Goal: Transaction & Acquisition: Purchase product/service

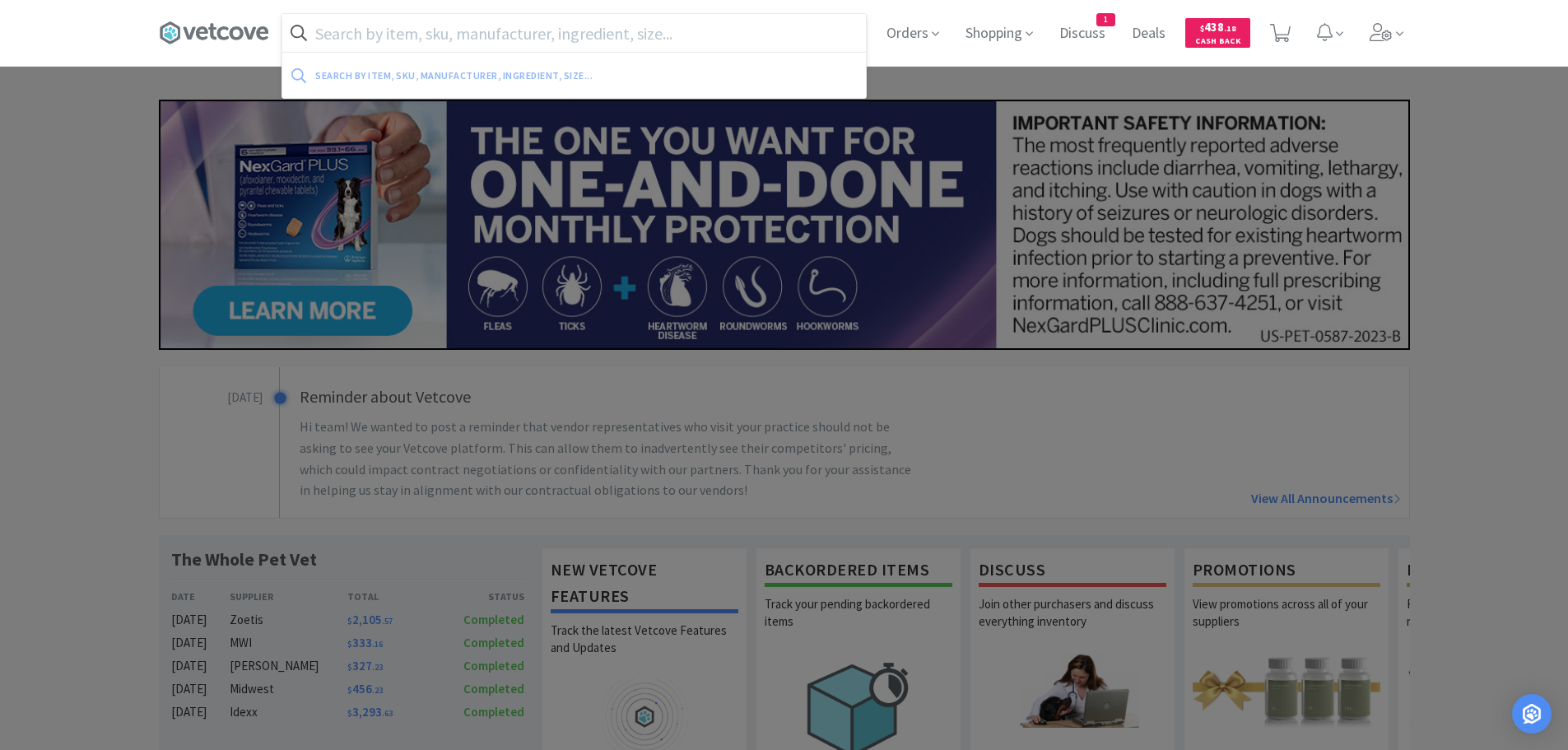
click at [477, 38] on input "text" at bounding box center [573, 32] width 584 height 38
paste input "[URL][DOMAIN_NAME]"
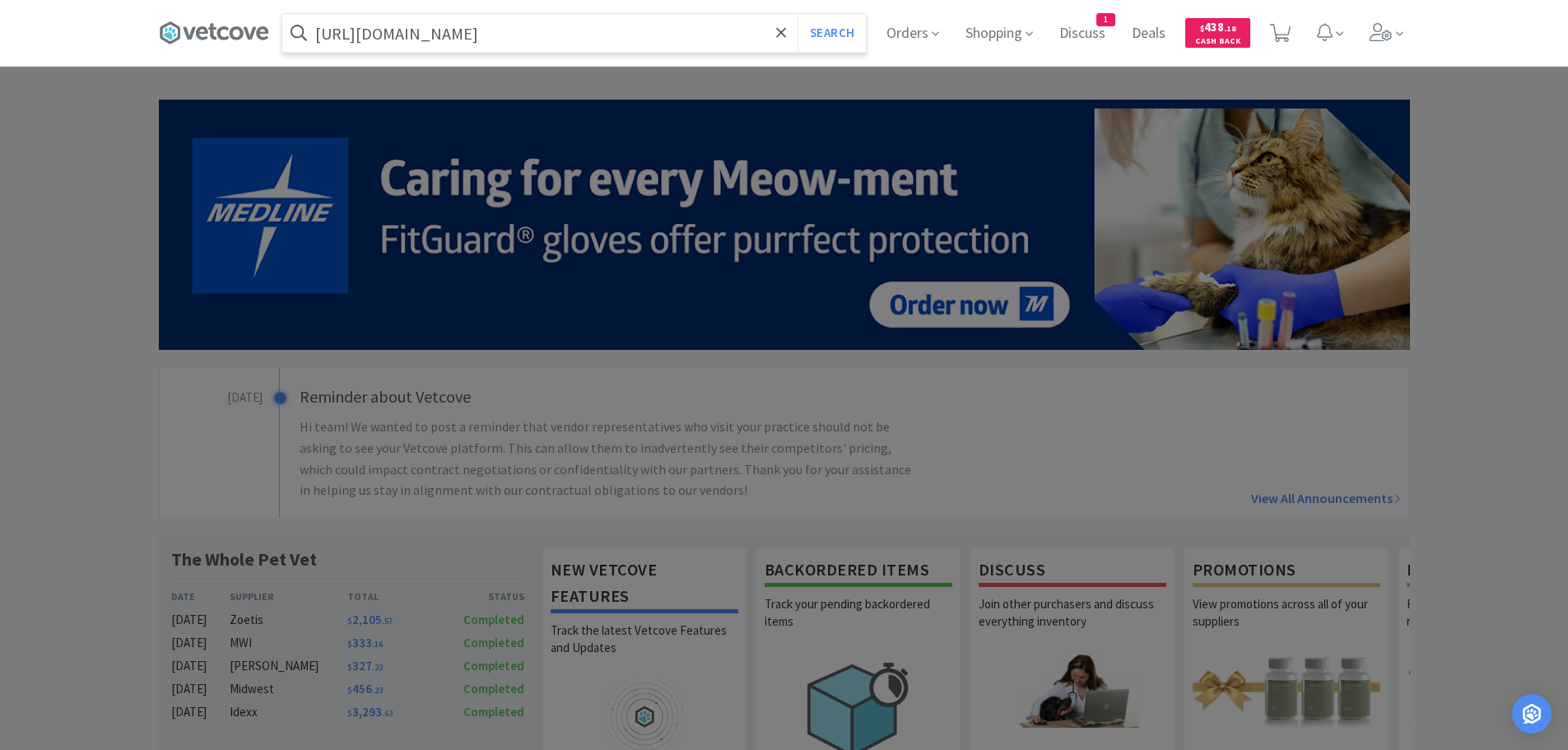
type input "[URL][DOMAIN_NAME]"
click at [798, 14] on button "Search" at bounding box center [832, 32] width 68 height 38
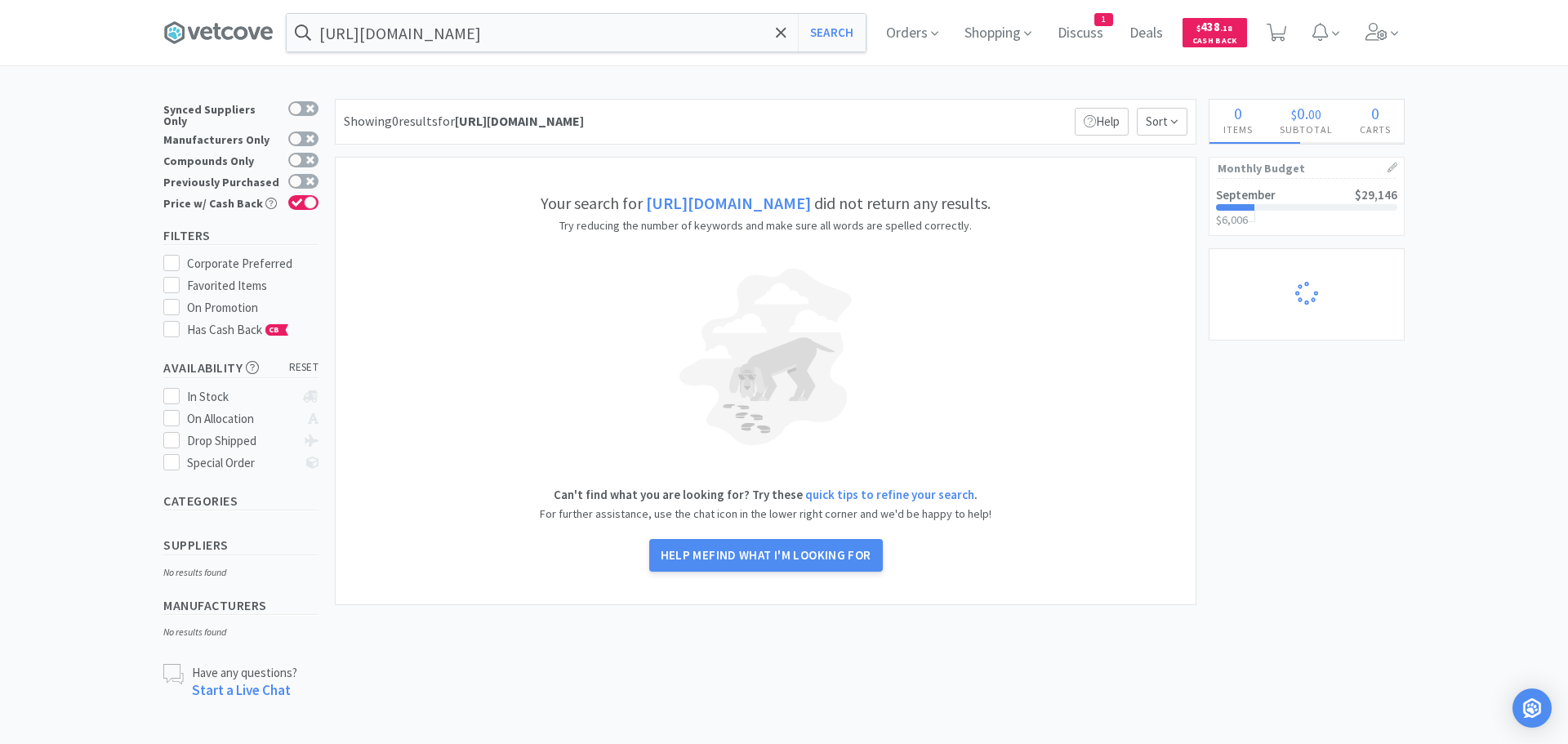
select select "1"
click at [626, 32] on input "[URL][DOMAIN_NAME]" at bounding box center [575, 32] width 579 height 38
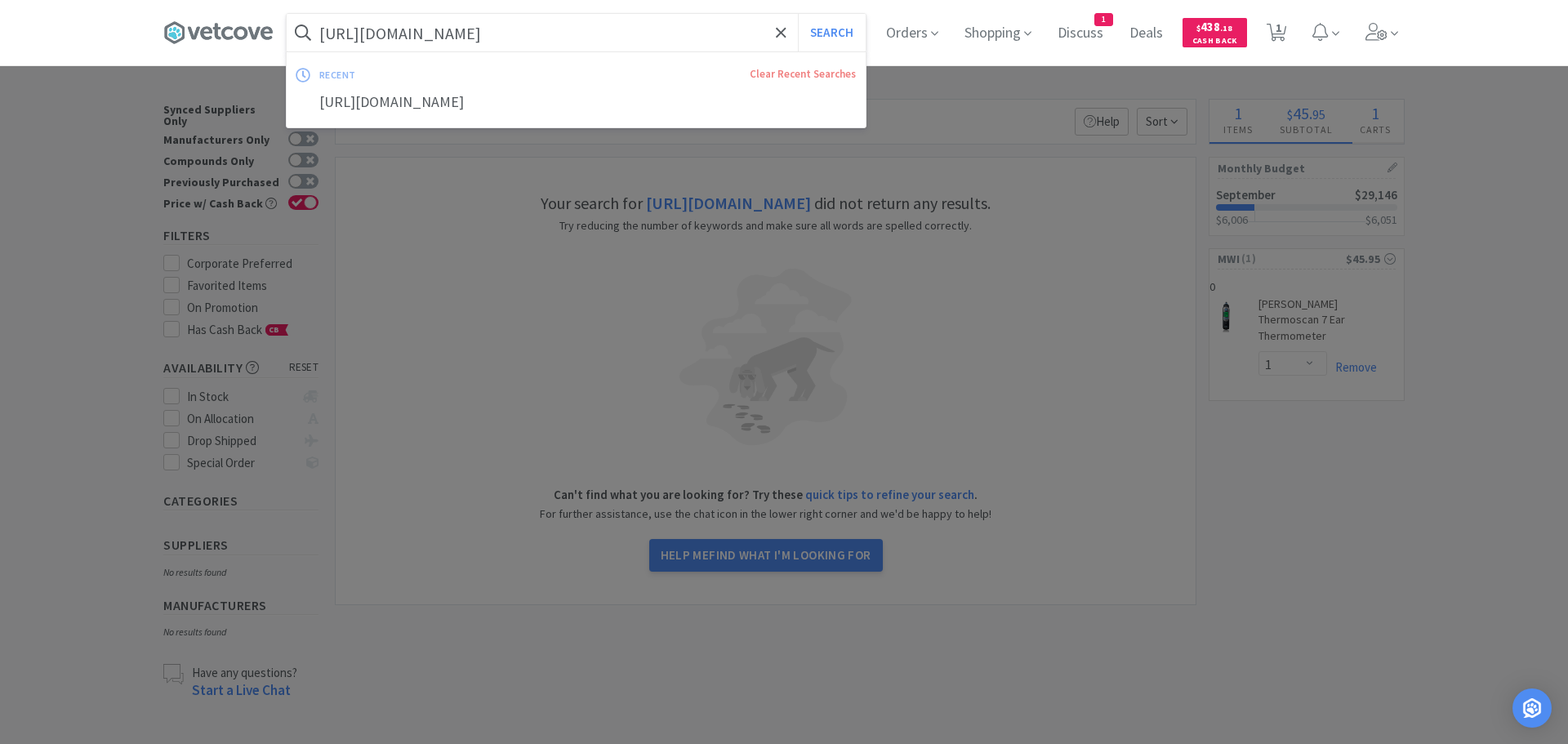
click at [626, 35] on input "[URL][DOMAIN_NAME]" at bounding box center [575, 32] width 579 height 38
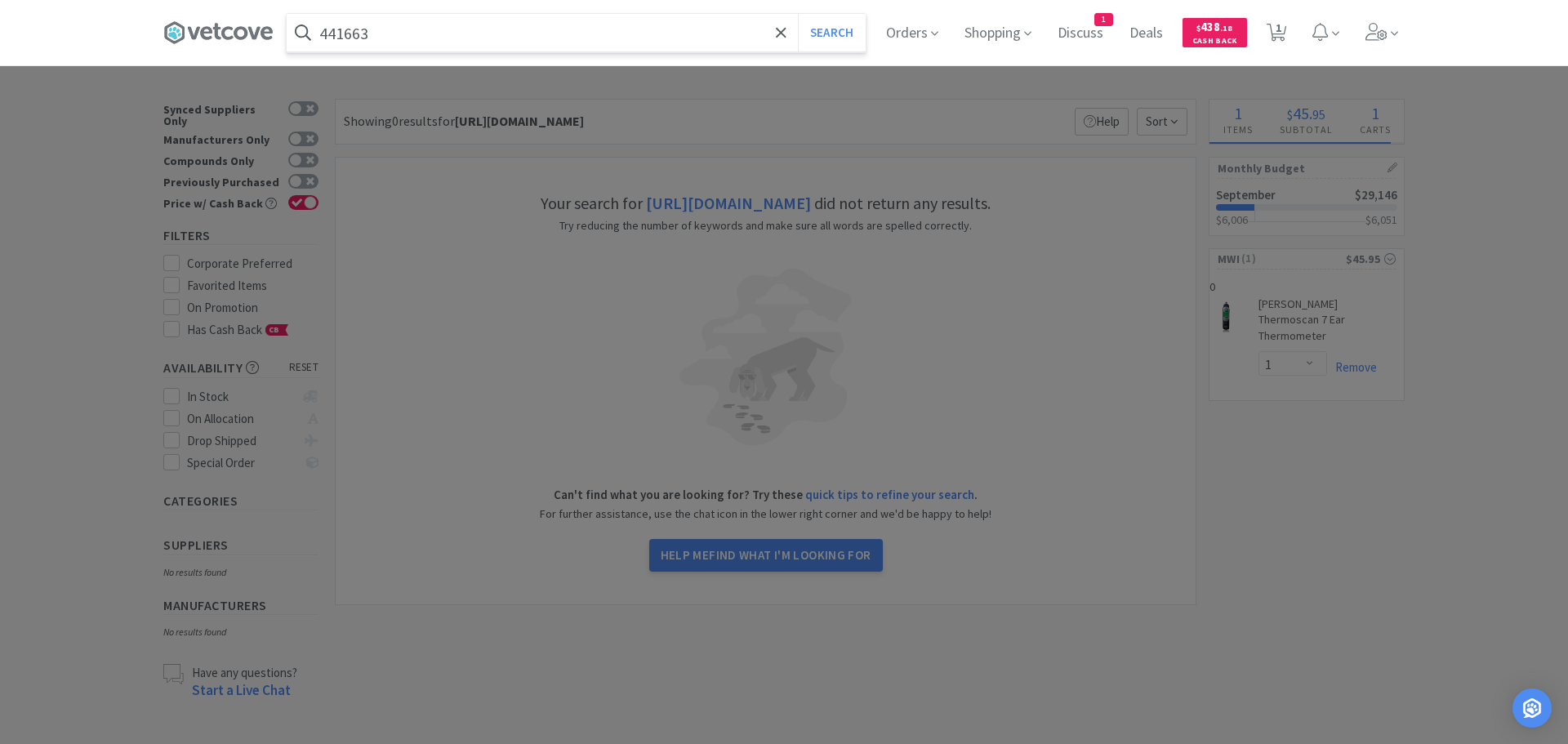
type input "441663"
click at [798, 13] on button "Search" at bounding box center [832, 32] width 67 height 38
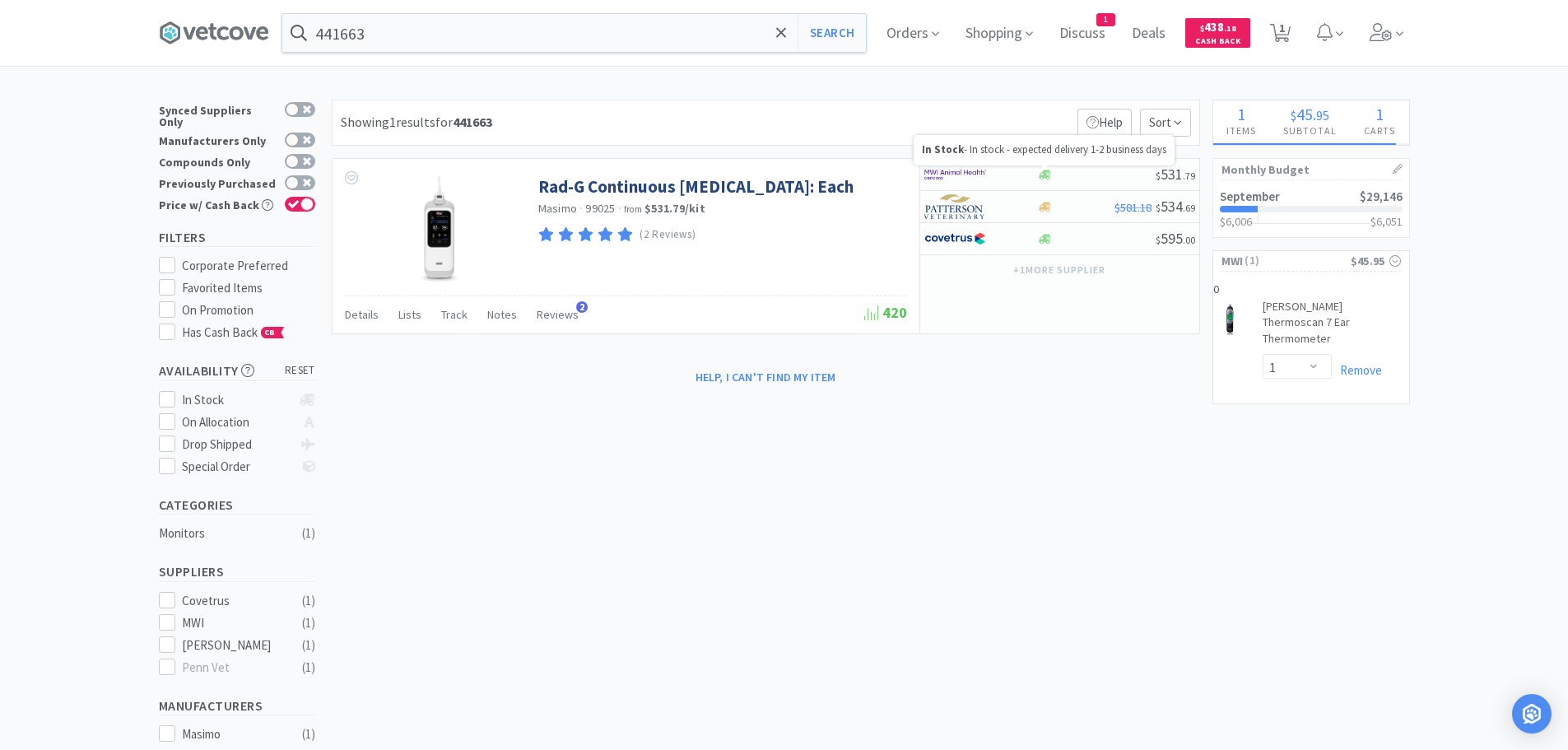
click at [1046, 168] on div at bounding box center [1045, 167] width 7 height 3
select select "1"
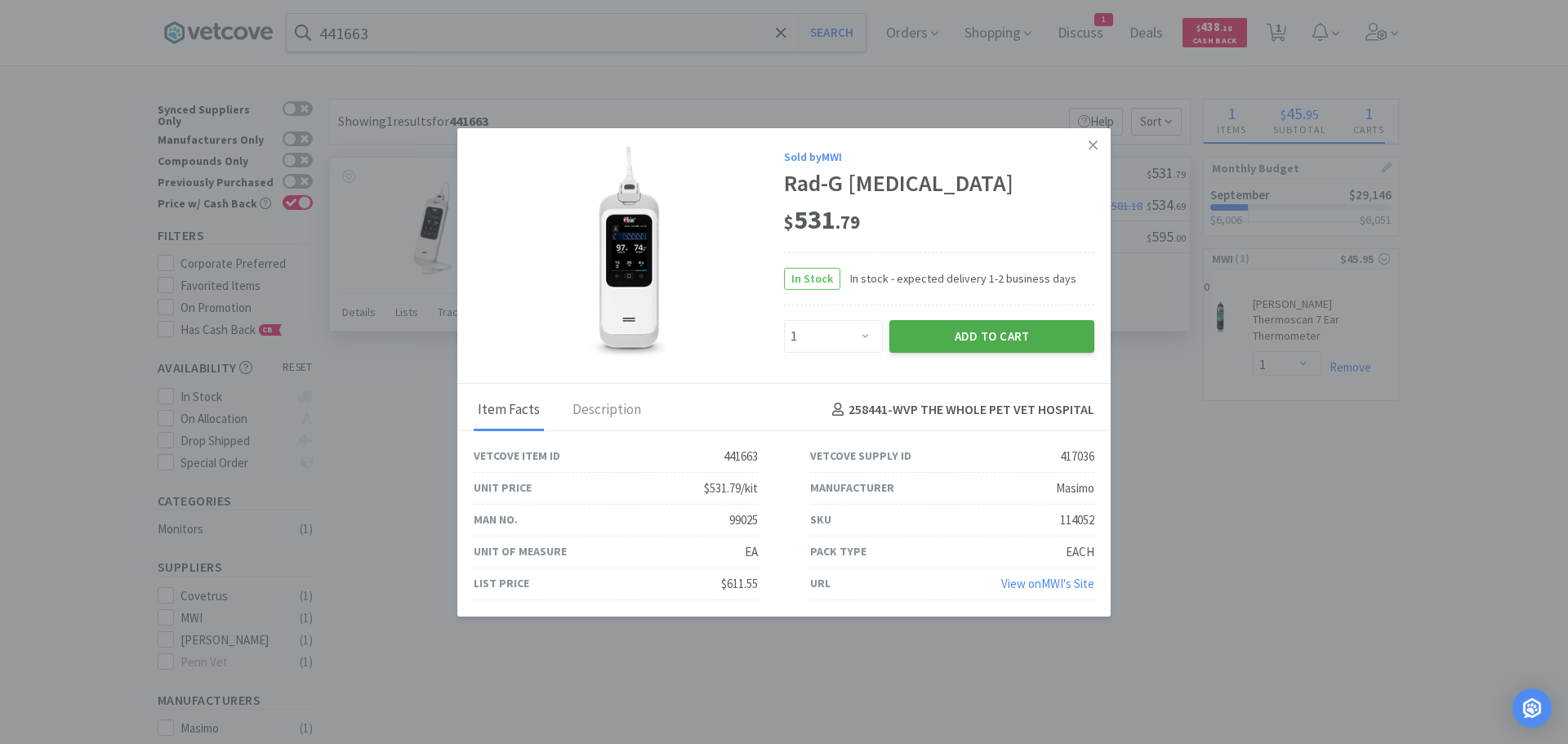
click at [990, 329] on button "Add to Cart" at bounding box center [992, 336] width 205 height 33
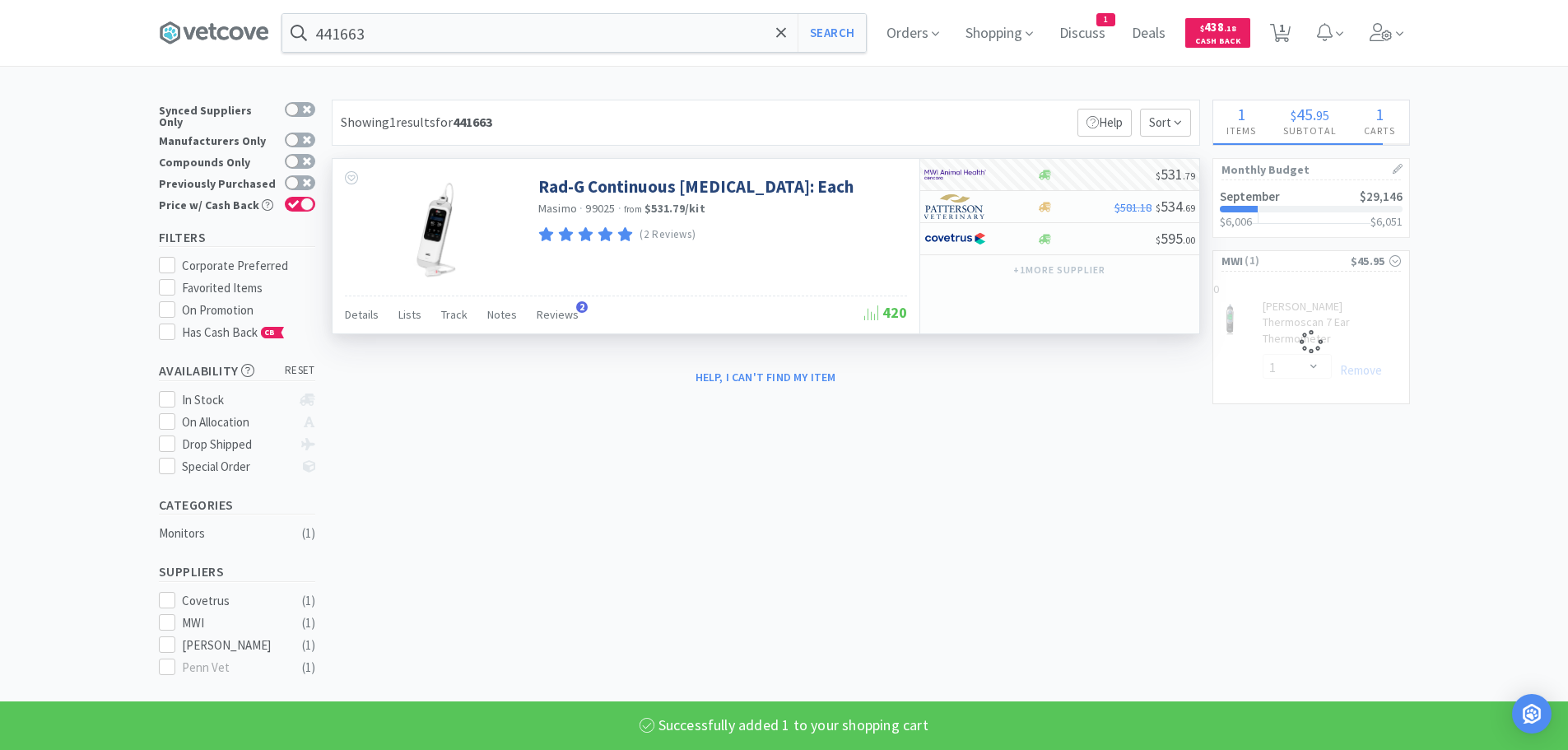
select select "1"
